Goal: Transaction & Acquisition: Purchase product/service

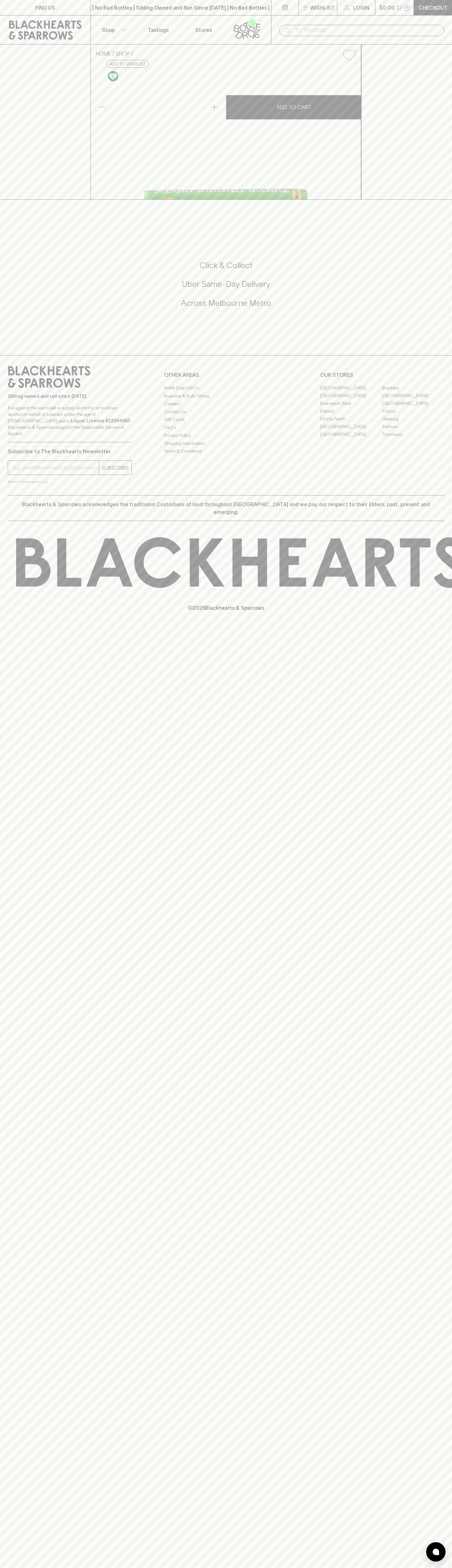
click at [314, 25] on input "text" at bounding box center [366, 30] width 144 height 10
click at [448, 1204] on div "FIND US | No Bad Bottles | Sibling Owned and Run Since [DATE] | No Bad Bottles …" at bounding box center [226, 784] width 452 height 1568
click at [78, 1567] on html "FIND US | No Bad Bottles | Sibling Owned and Run Since [DATE] | No Bad Bottles …" at bounding box center [226, 784] width 452 height 1568
click at [23, 1527] on div "FIND US | No Bad Bottles | Sibling Owned and Run Since [DATE] | No Bad Bottles …" at bounding box center [226, 784] width 452 height 1568
